Goal: Transaction & Acquisition: Purchase product/service

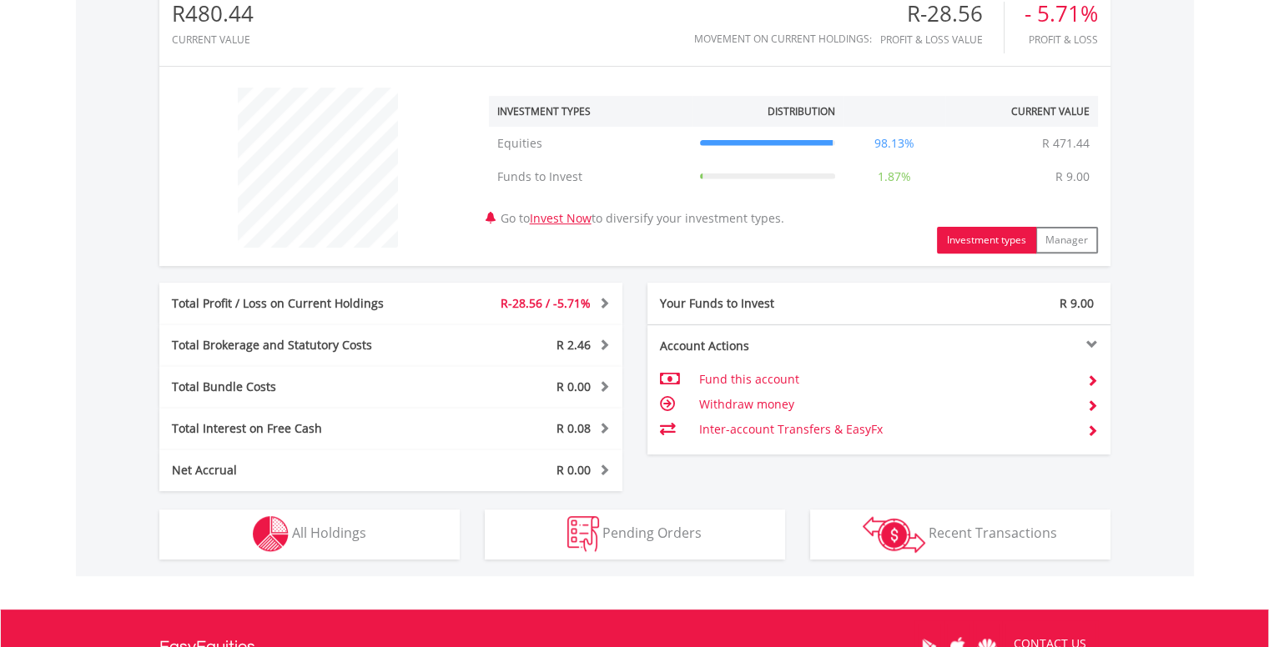
scroll to position [564, 0]
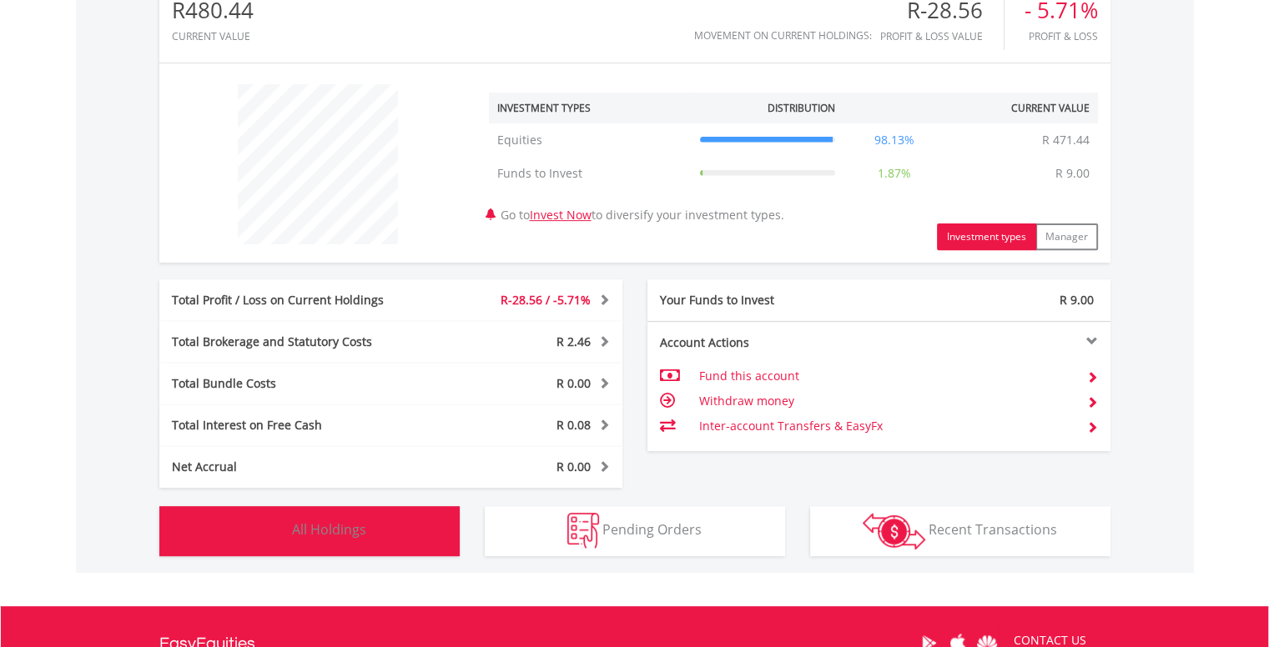
click at [370, 545] on button "Holdings All Holdings" at bounding box center [309, 531] width 300 height 50
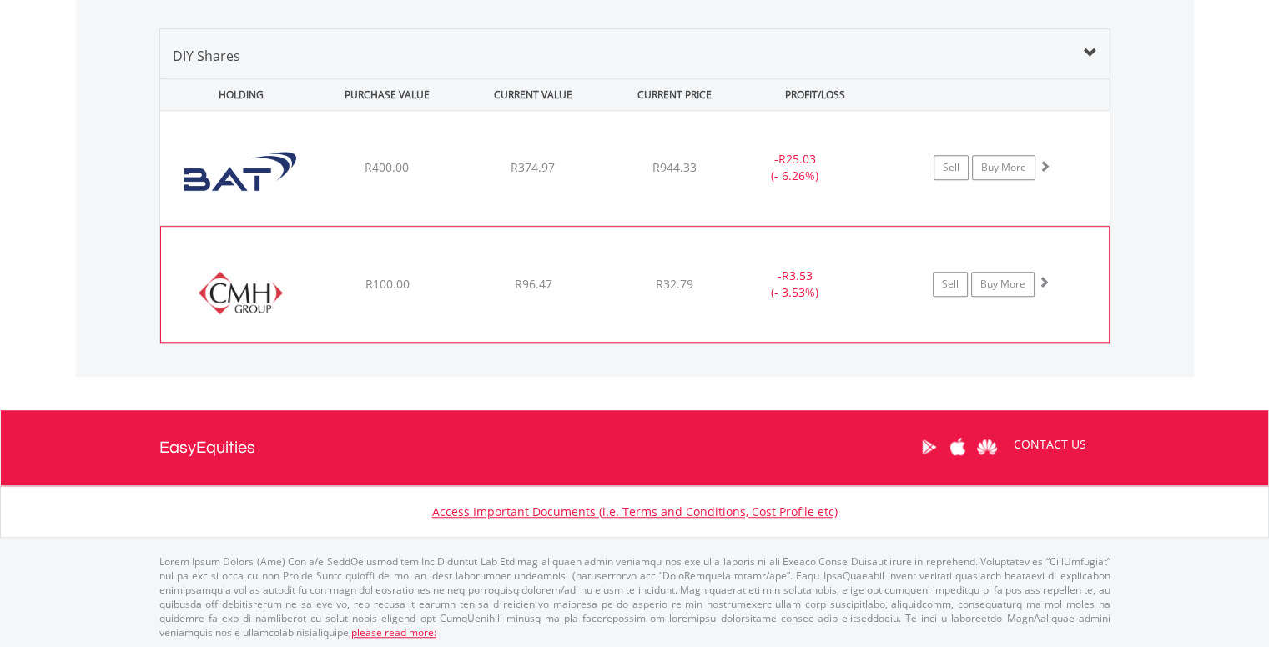
scroll to position [1143, 0]
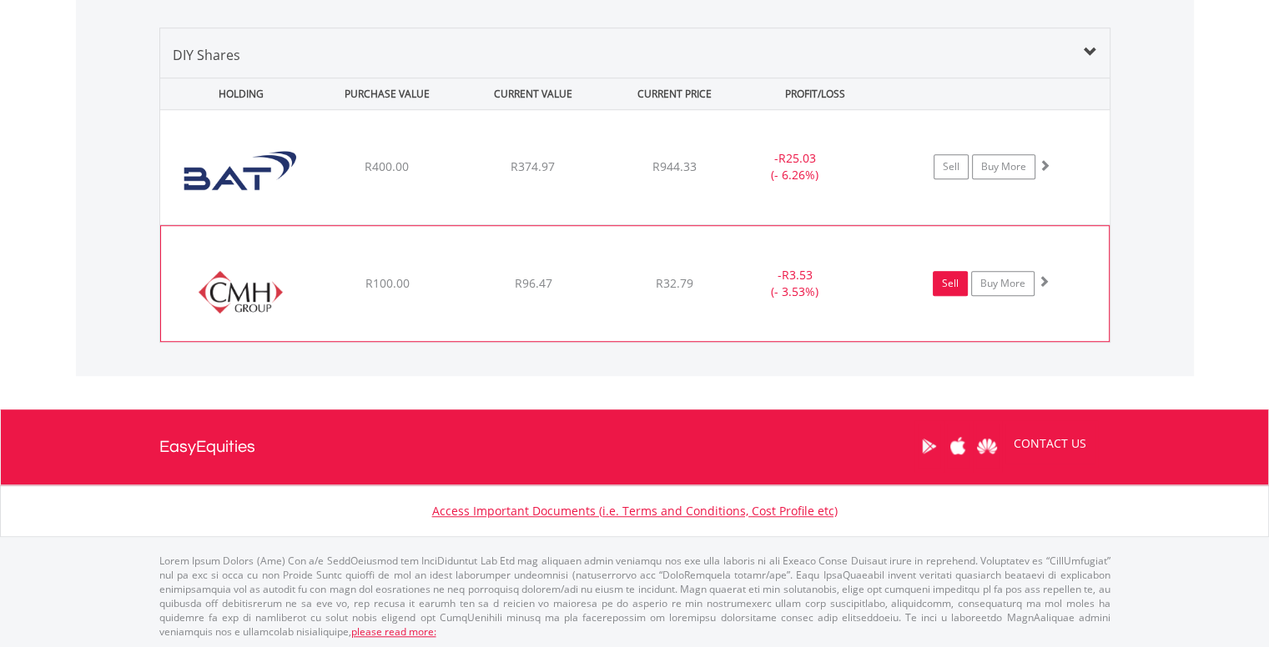
click at [944, 279] on link "Sell" at bounding box center [950, 283] width 35 height 25
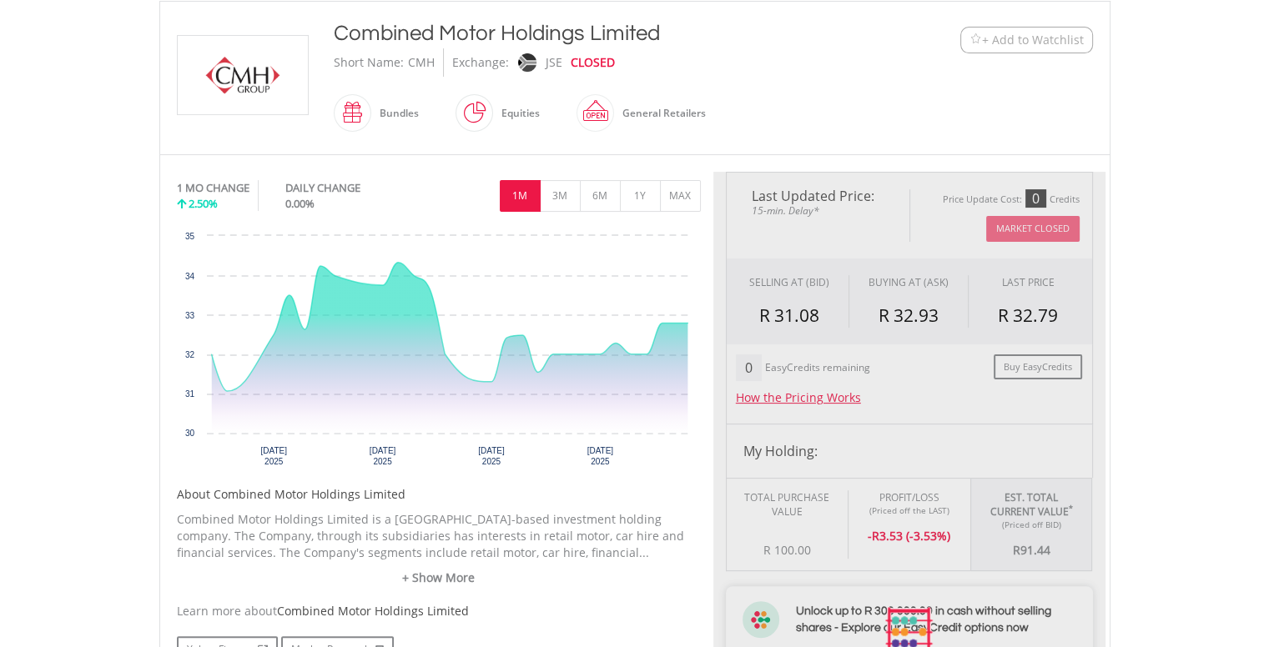
type input "*****"
type input "******"
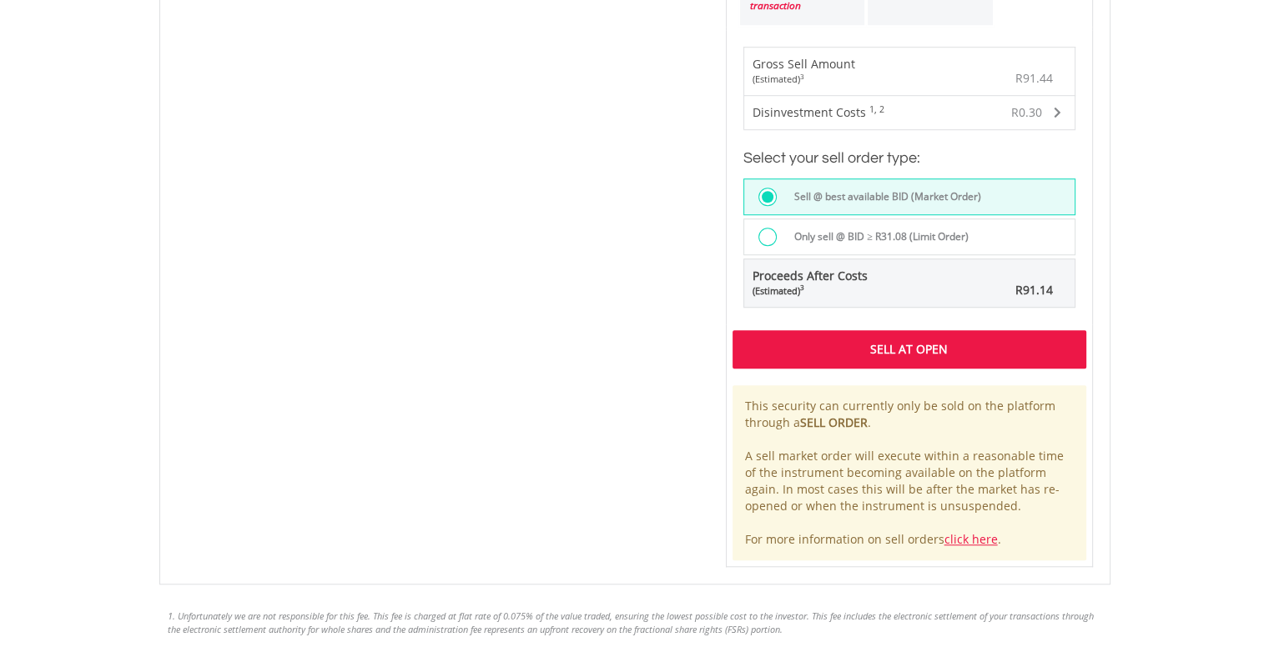
scroll to position [1182, 0]
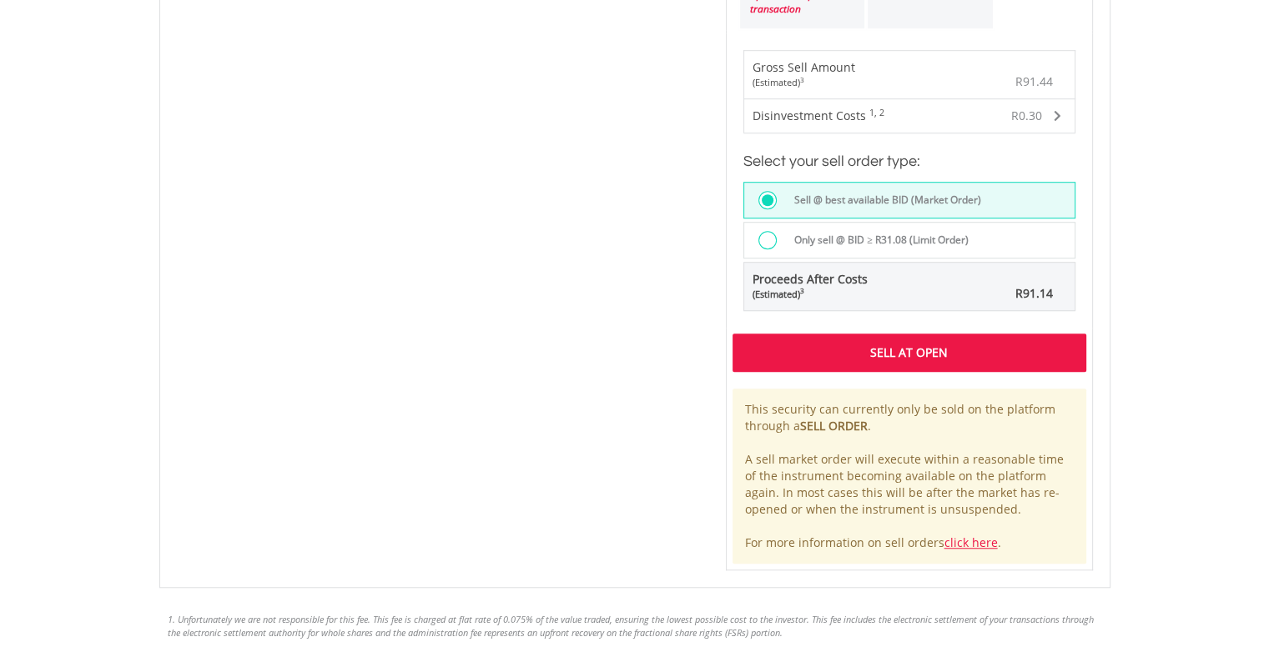
click at [770, 236] on div at bounding box center [767, 240] width 18 height 18
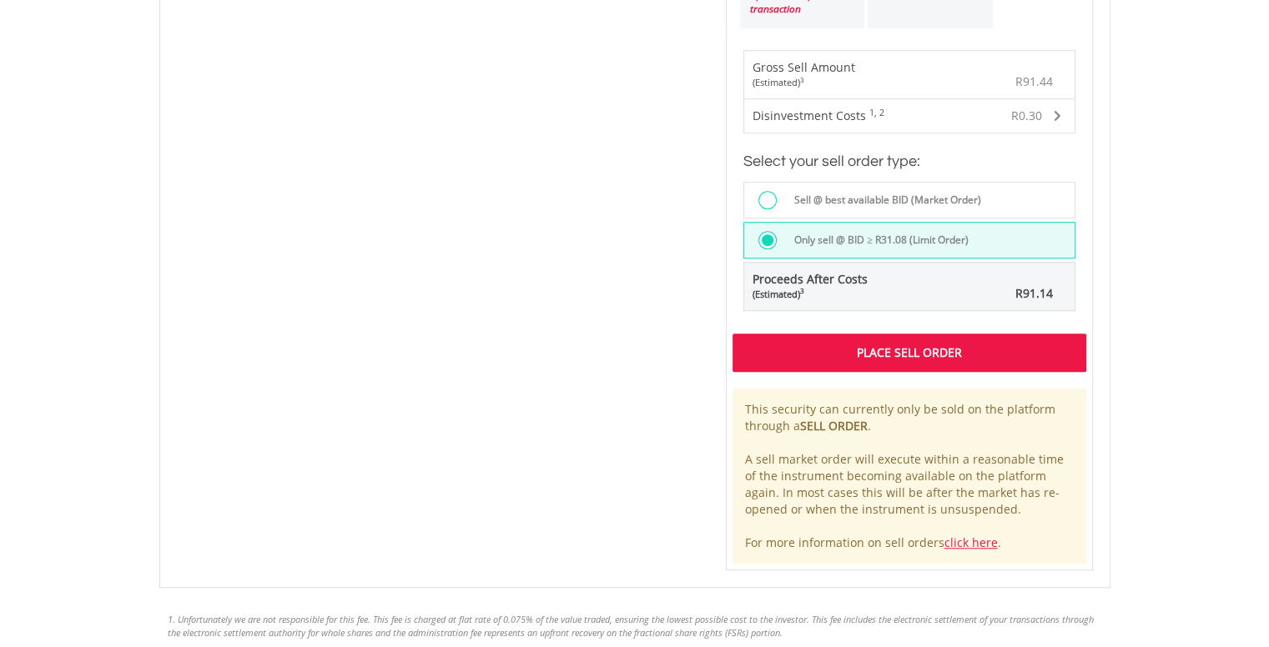
click at [770, 193] on div at bounding box center [767, 200] width 18 height 18
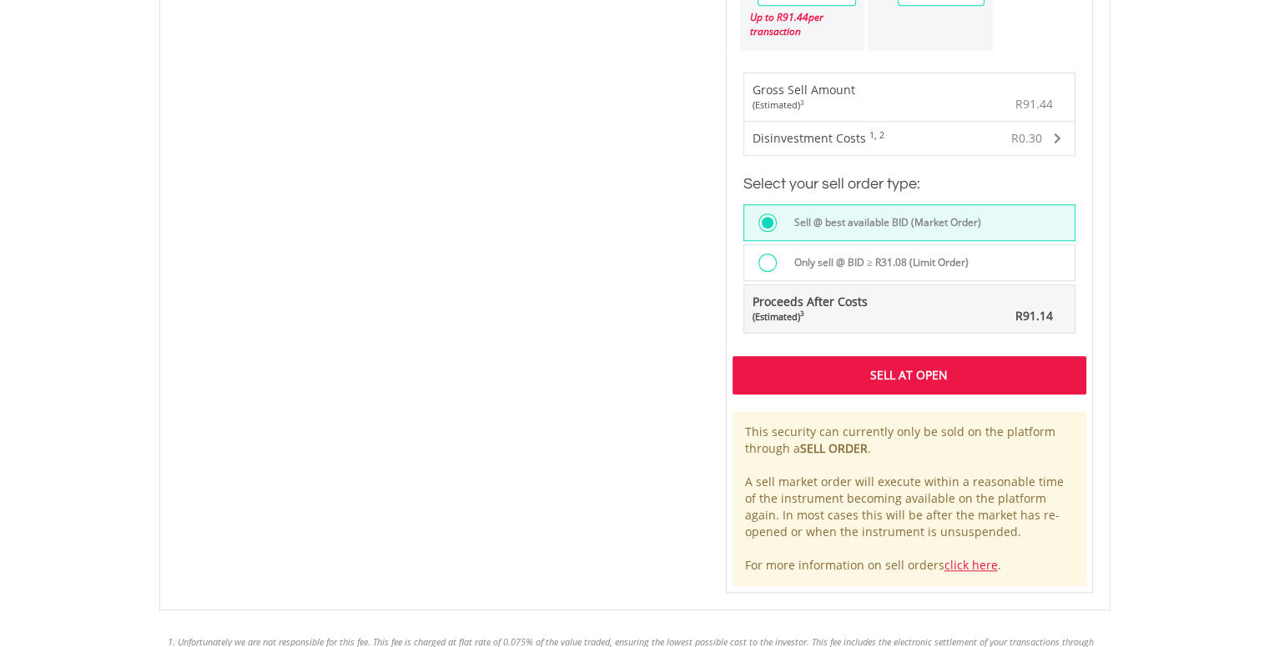
scroll to position [1161, 0]
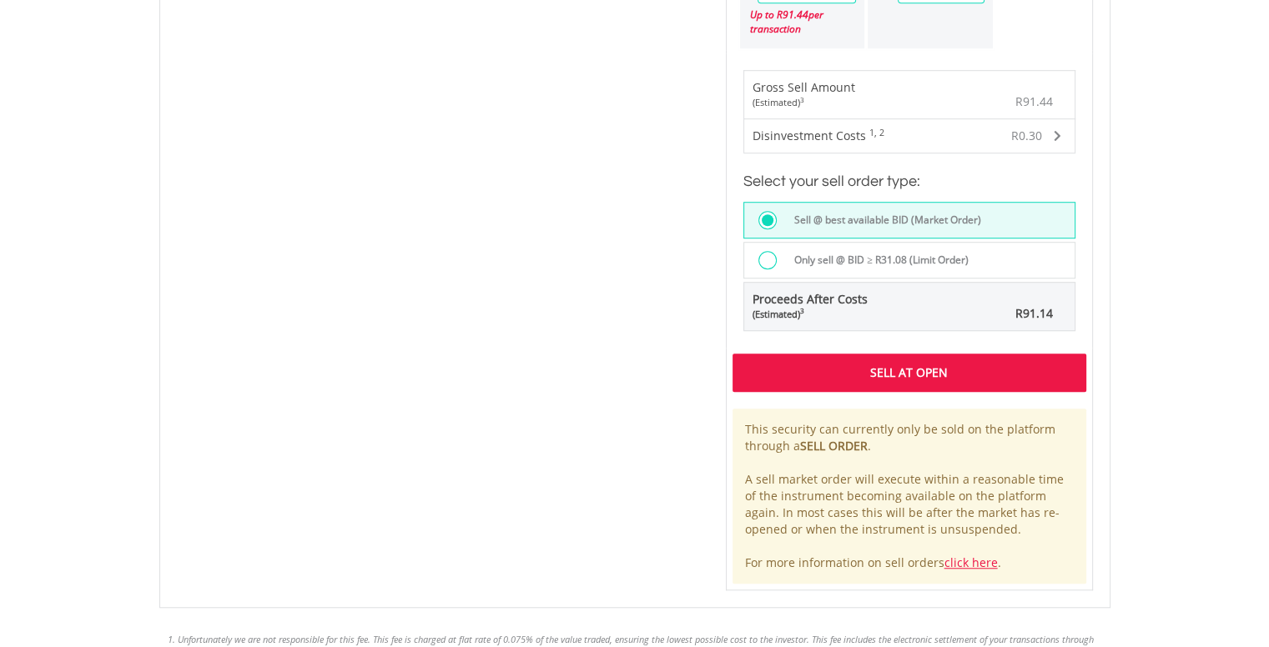
click at [885, 365] on div "Sell At Open" at bounding box center [910, 373] width 354 height 38
